Goal: Task Accomplishment & Management: Manage account settings

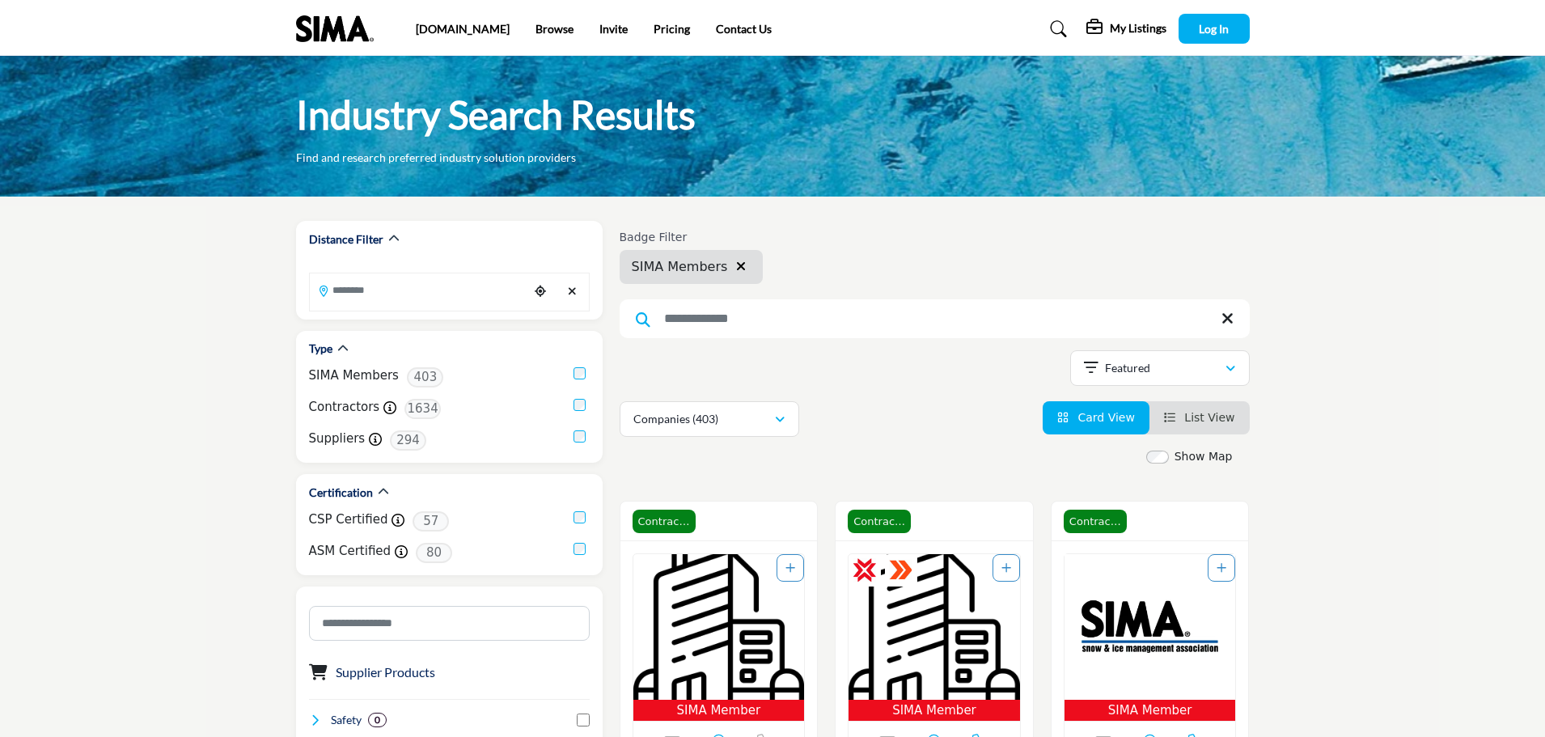
click at [720, 322] on input "Search Keyword" at bounding box center [935, 318] width 630 height 39
type input "*****"
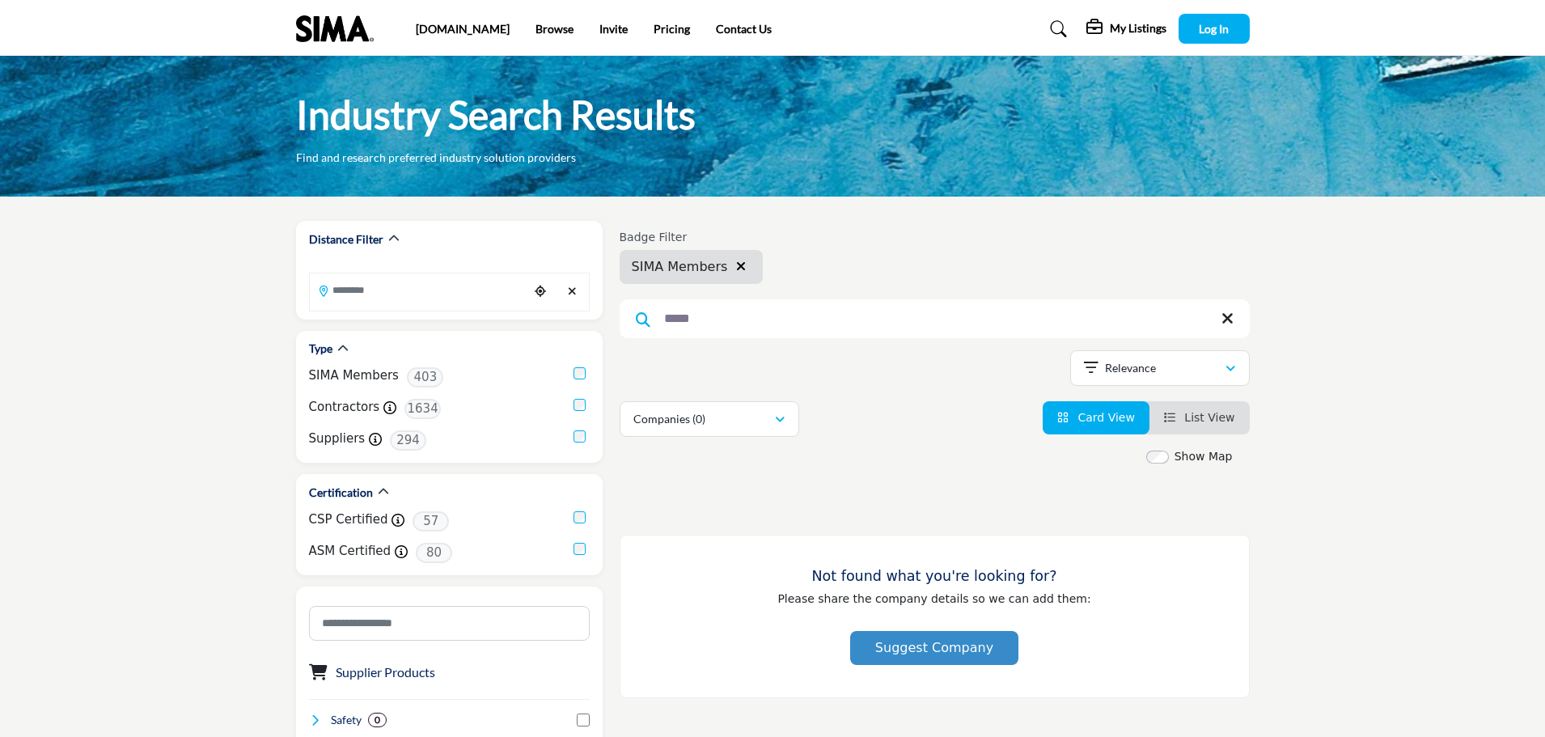
click at [1130, 34] on h5 "My Listings" at bounding box center [1138, 28] width 57 height 15
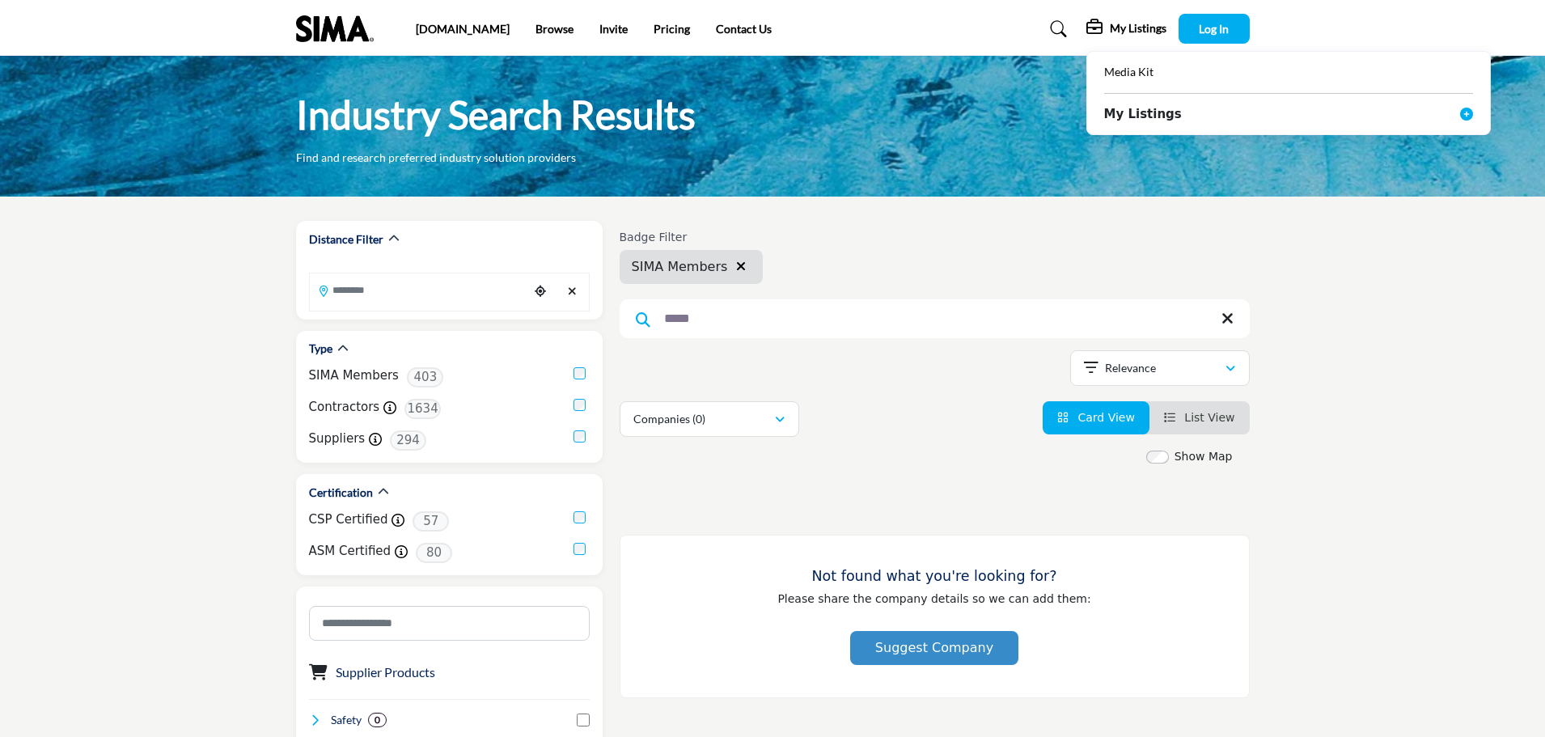
click at [1116, 110] on b "My Listings" at bounding box center [1143, 114] width 78 height 19
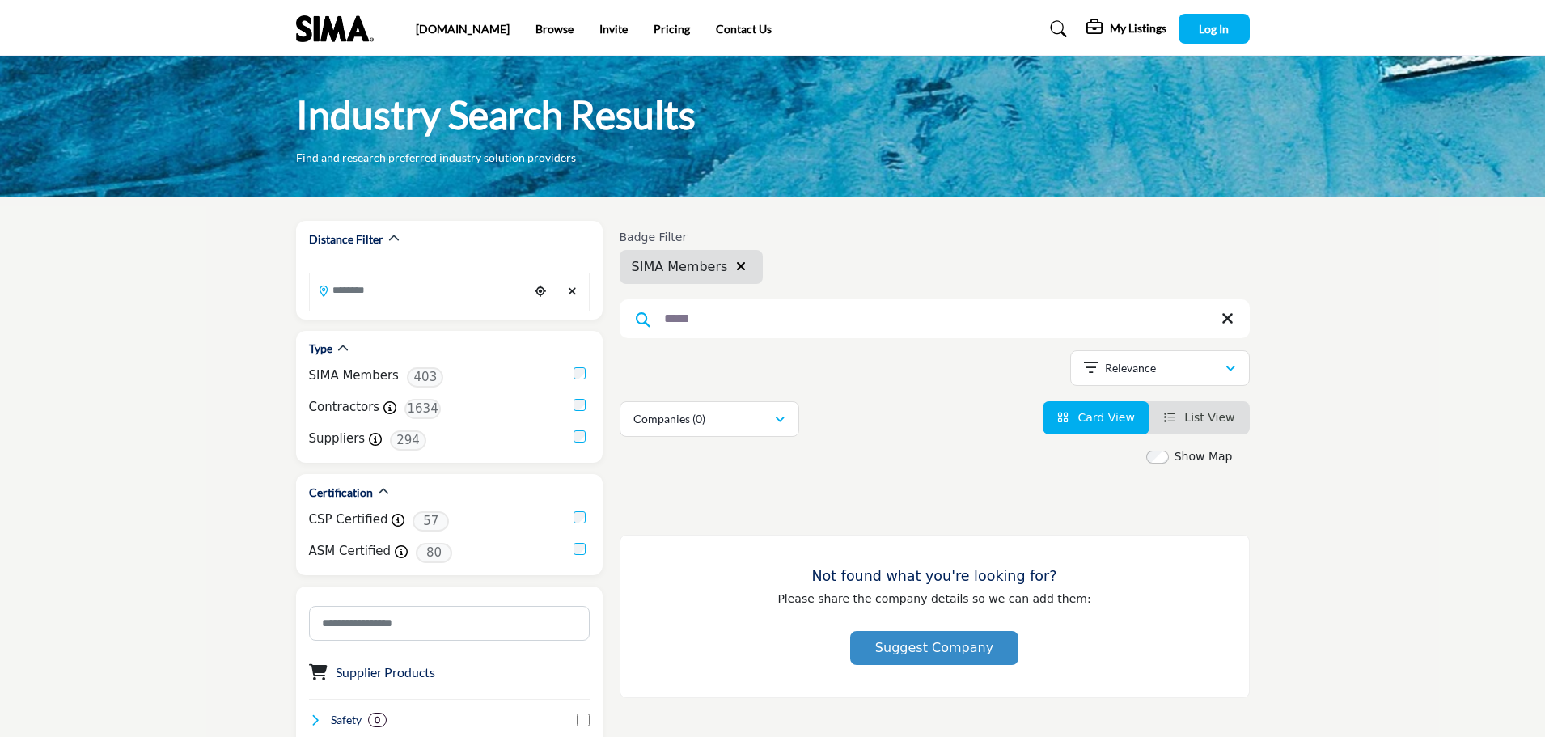
click at [1141, 27] on h5 "My Listings" at bounding box center [1138, 28] width 57 height 15
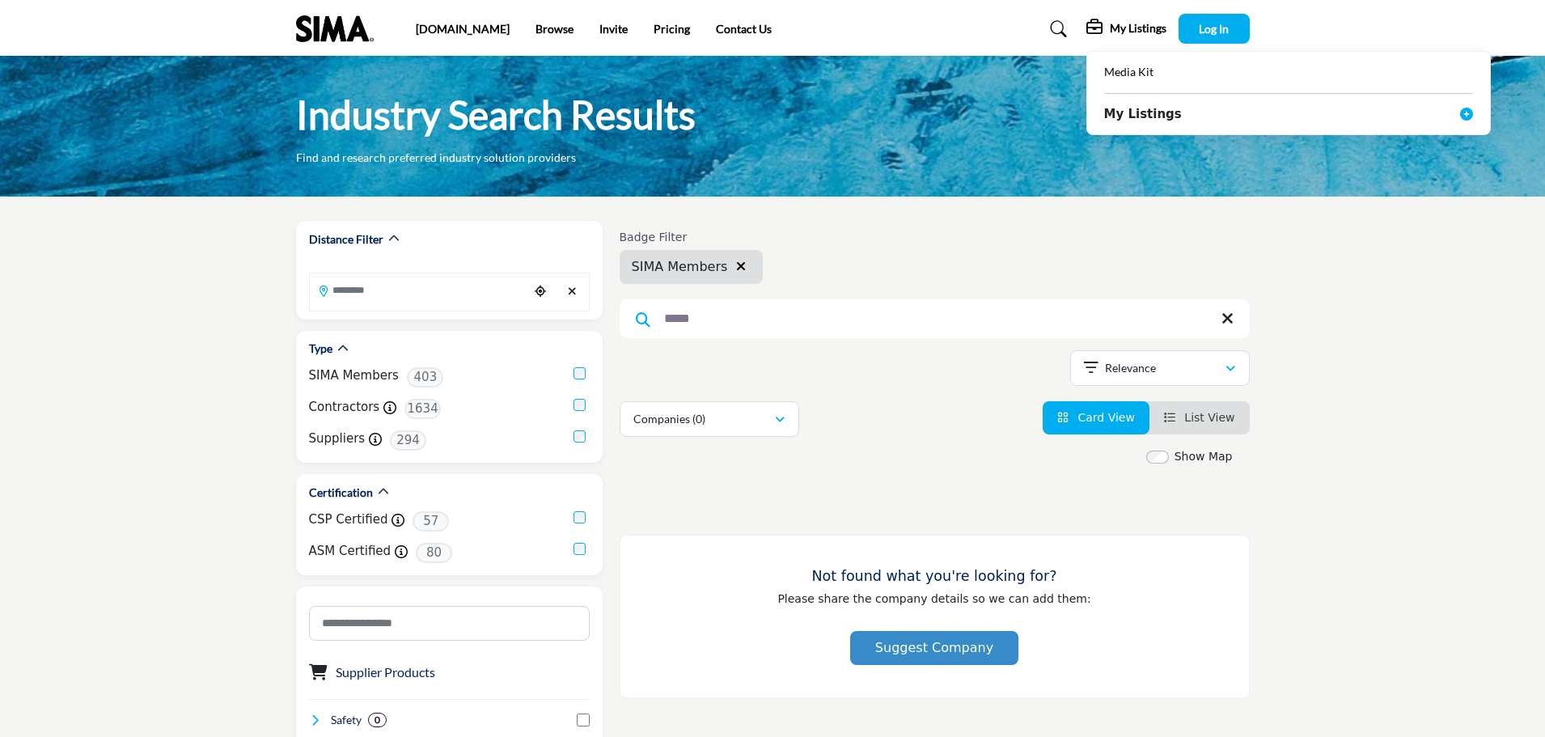
click at [1129, 65] on b "Media Kit" at bounding box center [1128, 72] width 49 height 15
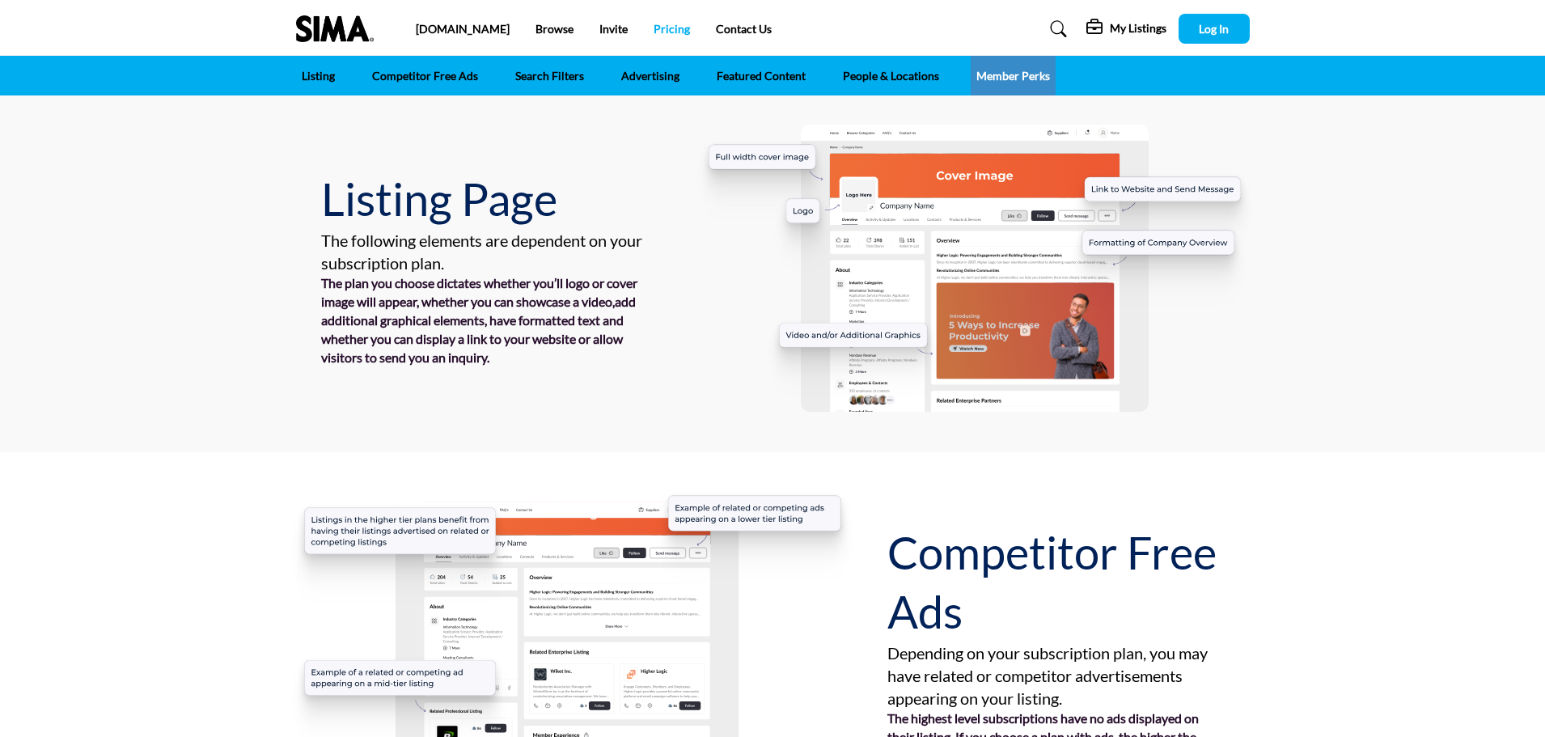
click at [654, 23] on link "Pricing" at bounding box center [672, 29] width 36 height 14
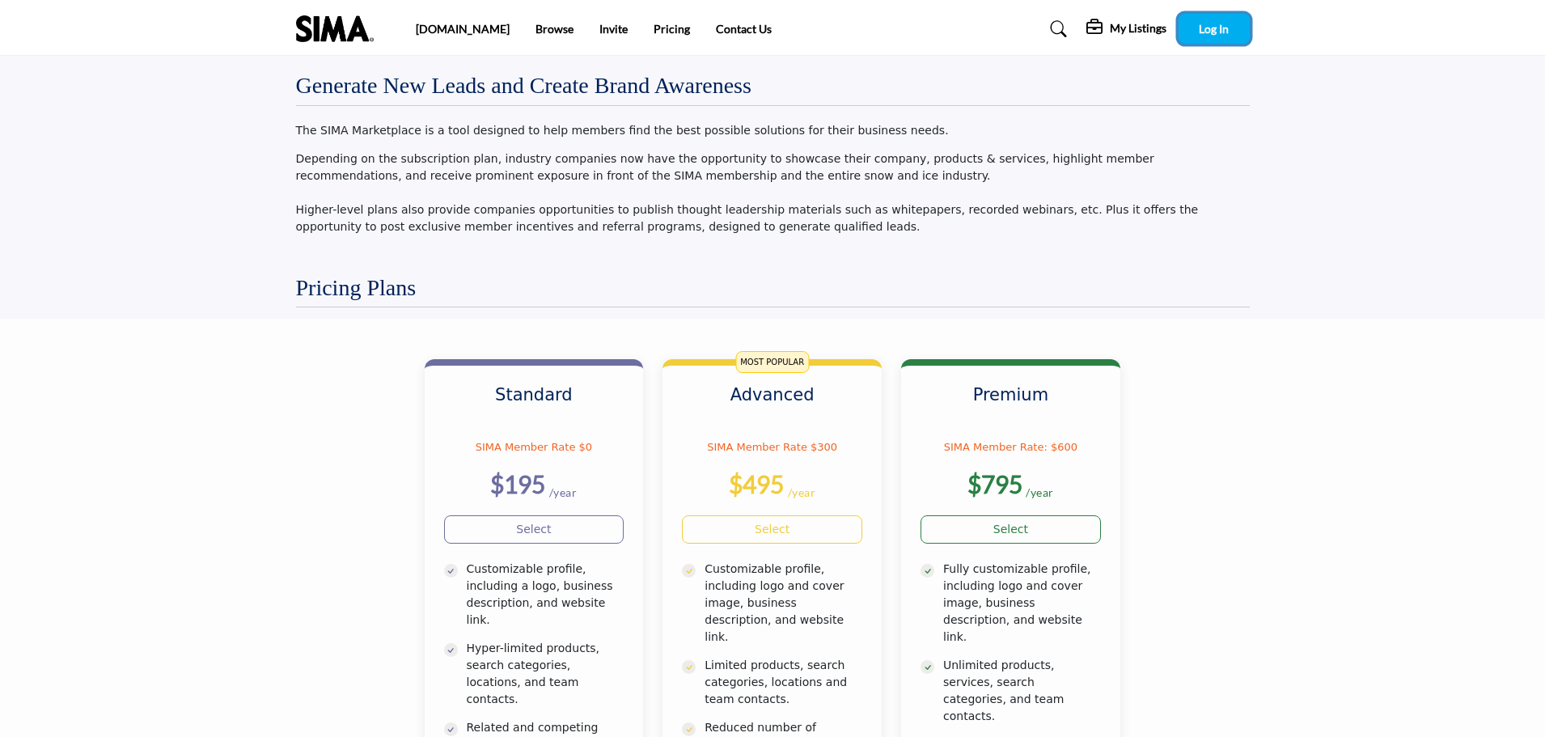
click at [1220, 32] on span "Log In" at bounding box center [1214, 29] width 30 height 14
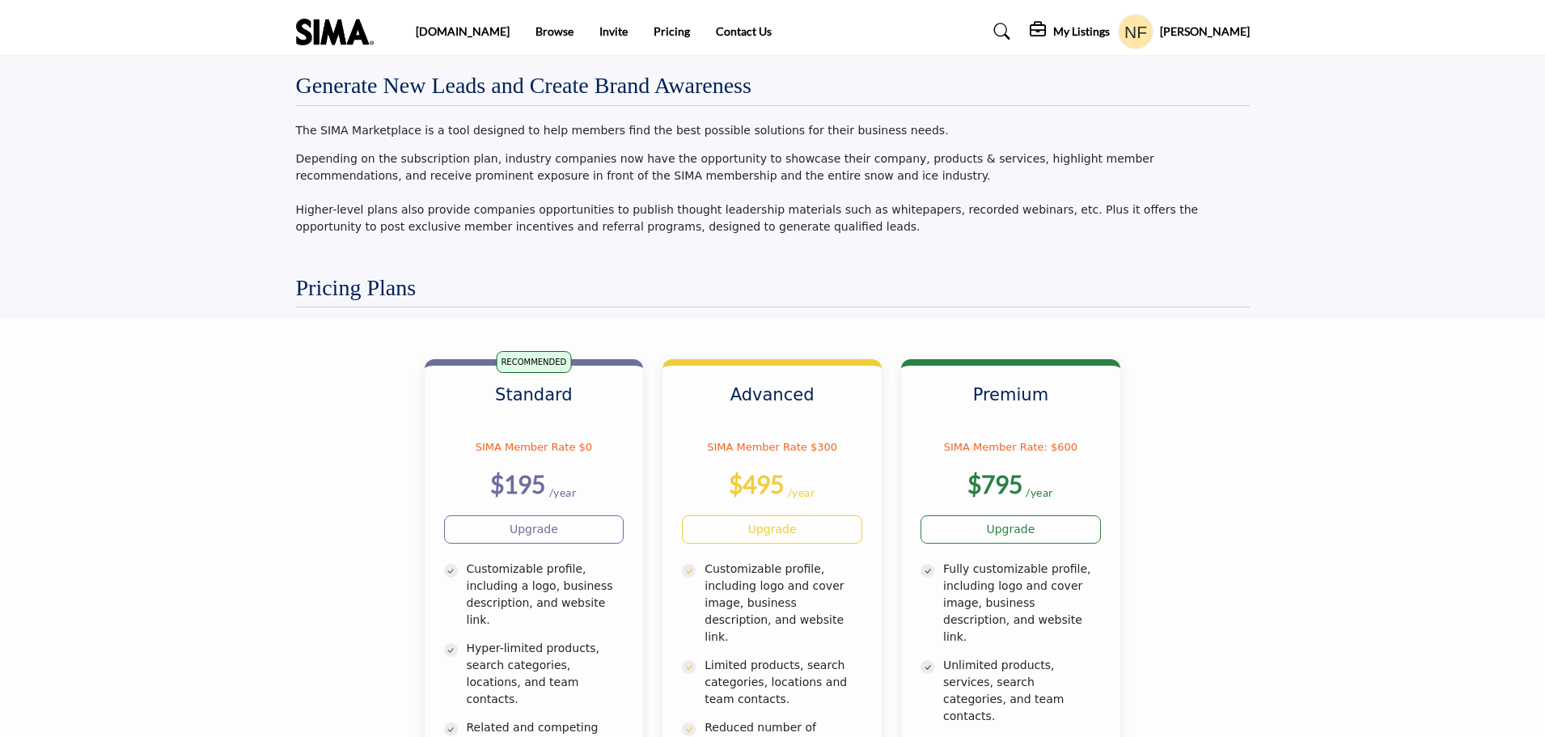
click at [1189, 33] on h5 "Nicholas Froio" at bounding box center [1205, 31] width 90 height 16
click at [1181, 182] on span "My Companies" at bounding box center [1198, 189] width 79 height 19
